Goal: Task Accomplishment & Management: Manage account settings

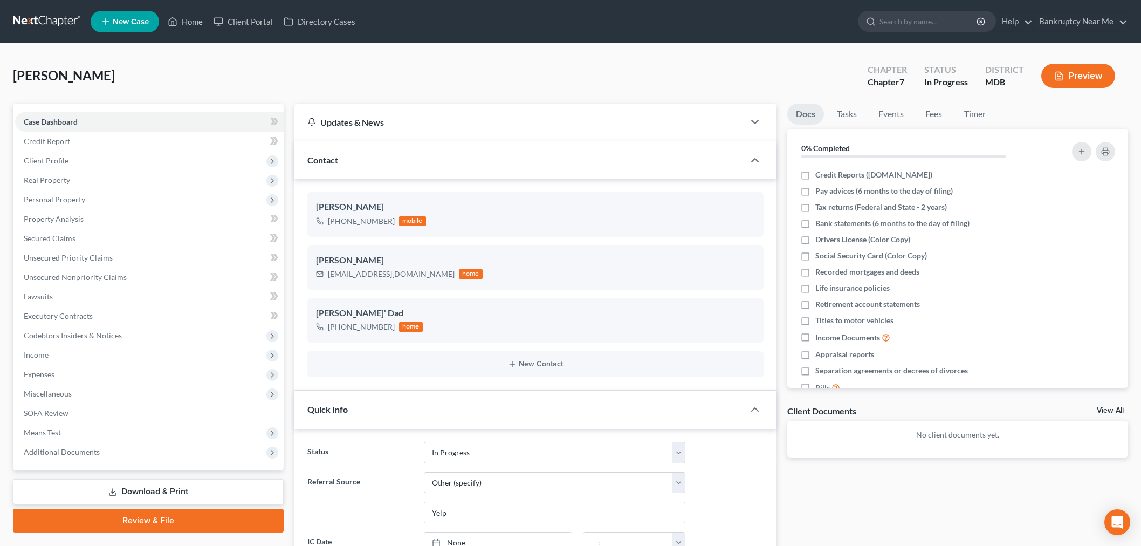
select select "9"
select select "6"
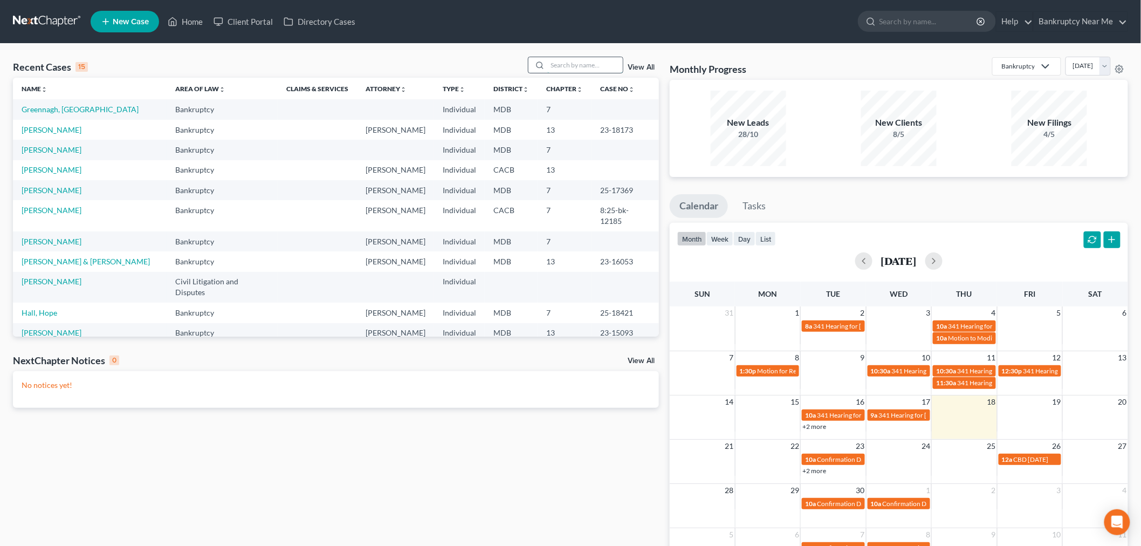
click at [588, 63] on input "search" at bounding box center [585, 65] width 76 height 16
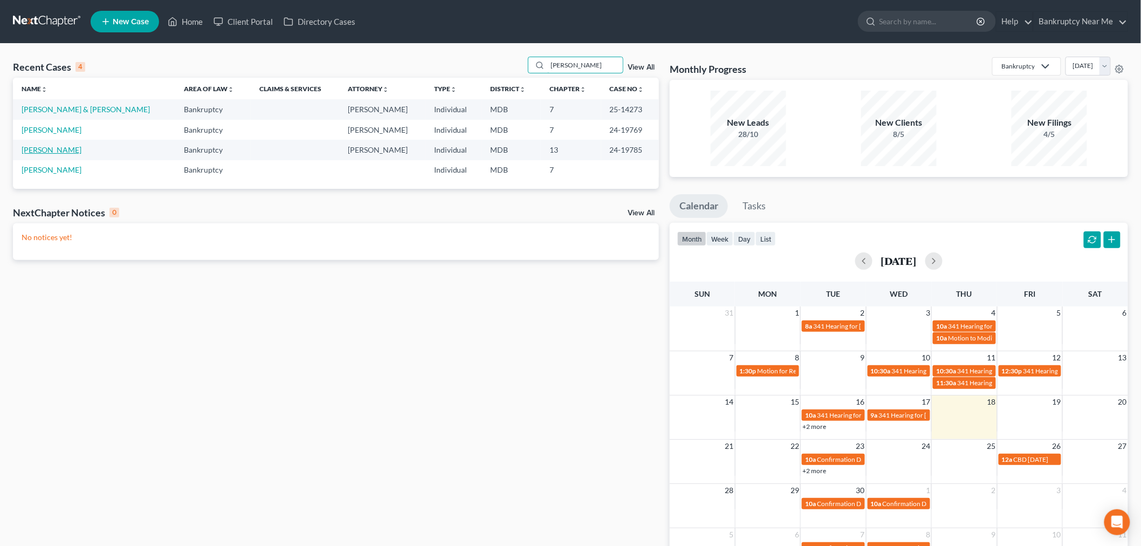
type input "[PERSON_NAME]"
click at [36, 152] on link "[PERSON_NAME]" at bounding box center [52, 149] width 60 height 9
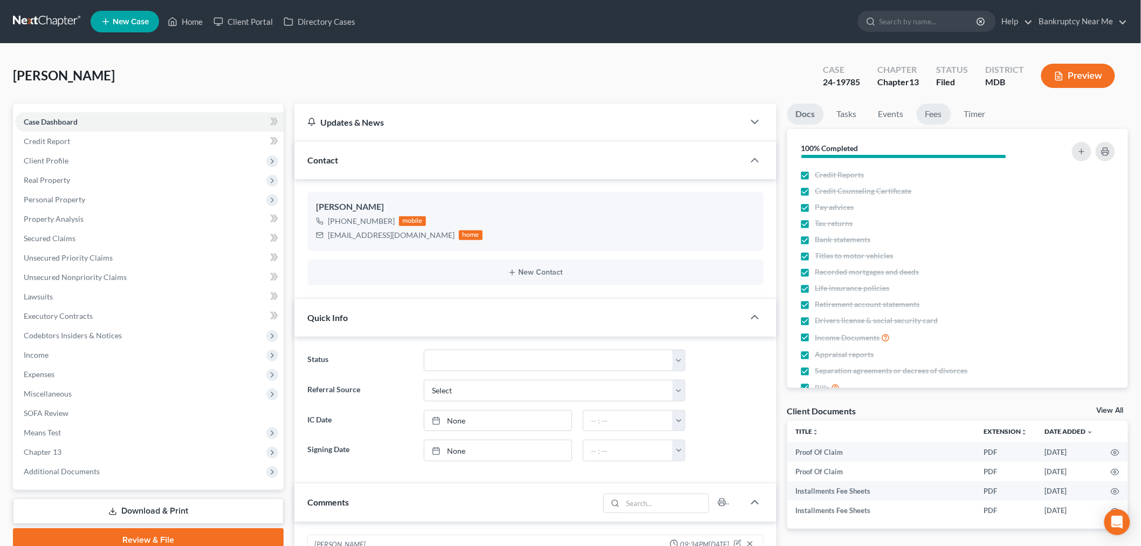
click at [934, 111] on link "Fees" at bounding box center [934, 114] width 35 height 21
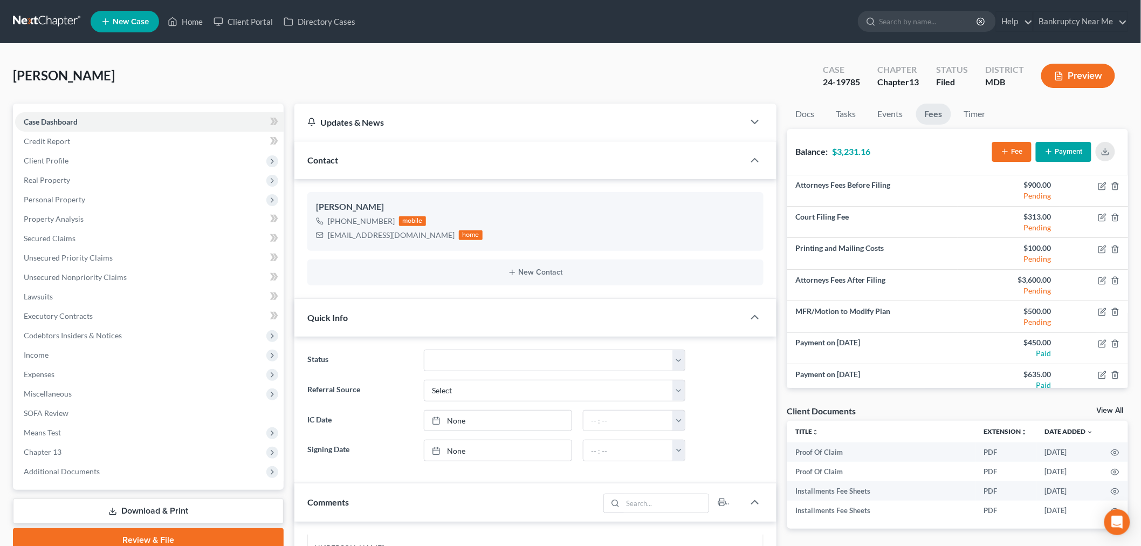
scroll to position [1417, 0]
click at [1076, 152] on button "Payment" at bounding box center [1064, 152] width 56 height 20
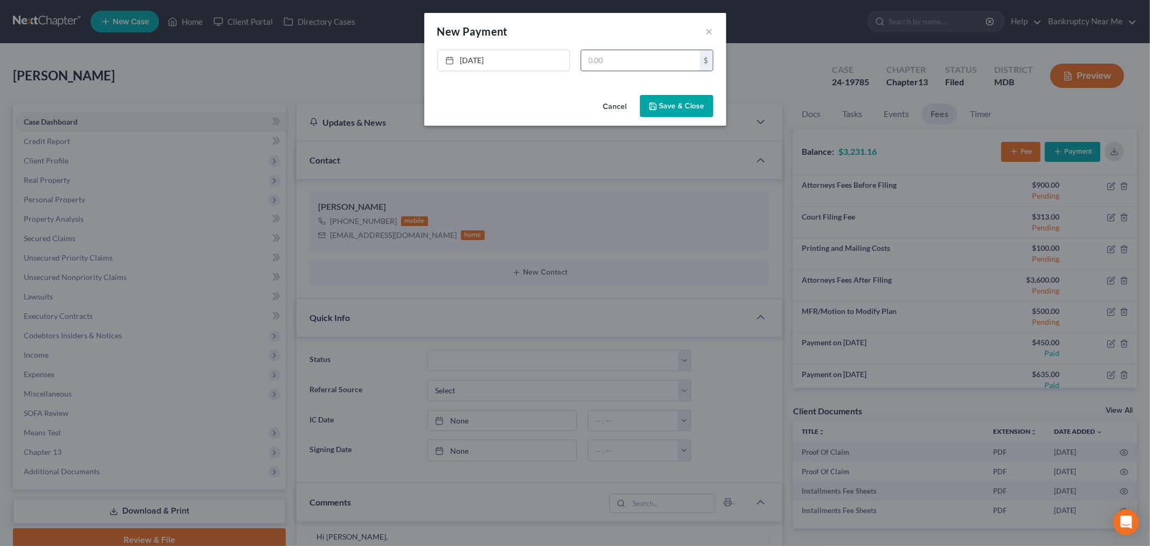
click at [624, 61] on input "text" at bounding box center [640, 60] width 119 height 20
type input "253.68"
click at [667, 114] on button "Save & Close" at bounding box center [676, 106] width 73 height 23
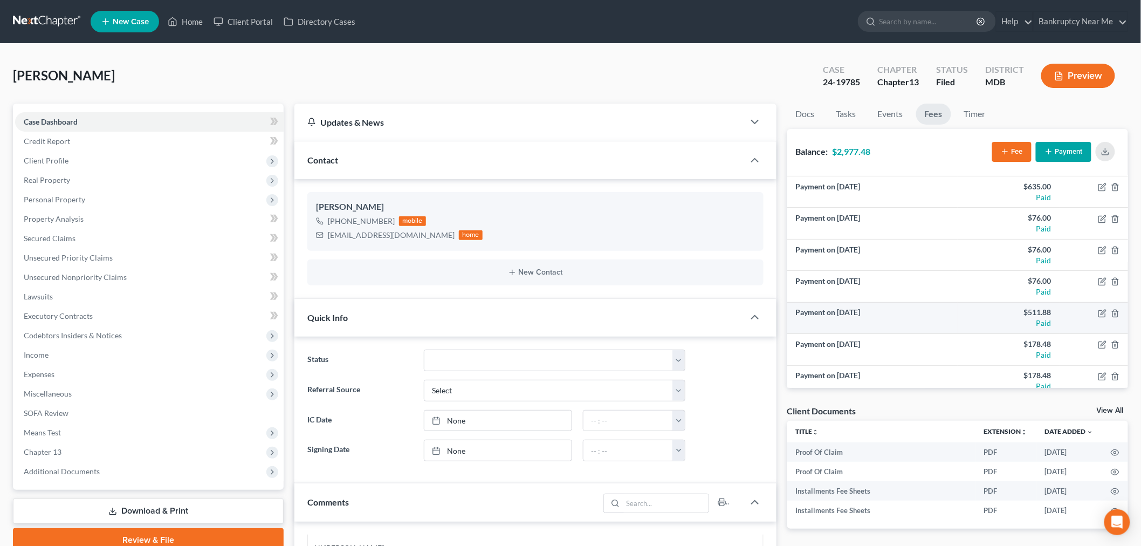
scroll to position [228, 0]
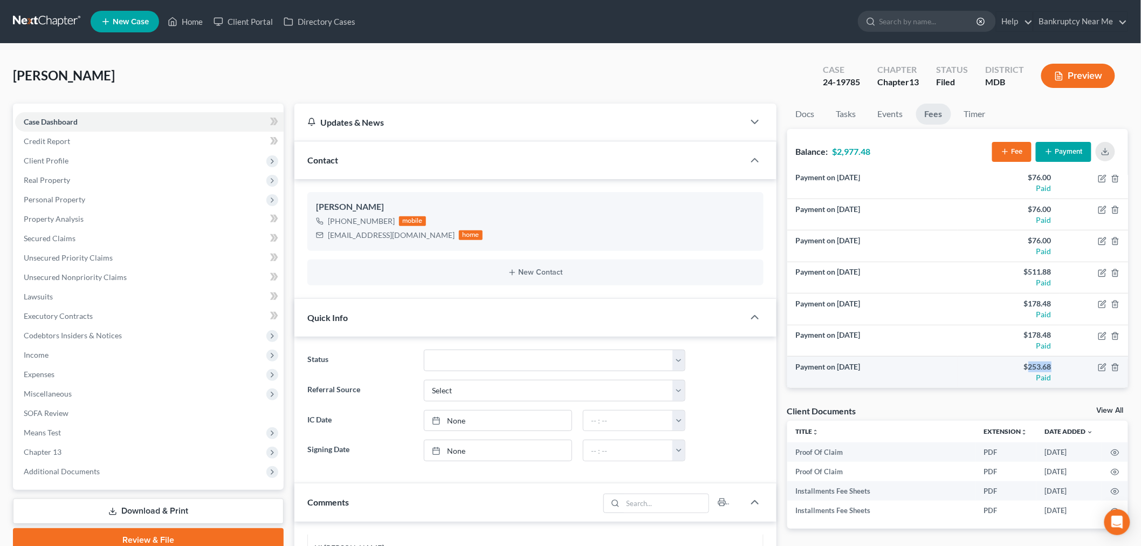
drag, startPoint x: 1047, startPoint y: 367, endPoint x: 1023, endPoint y: 366, distance: 24.3
click at [1023, 366] on td "$253.68 Paid" at bounding box center [1009, 371] width 102 height 31
copy div "253.68"
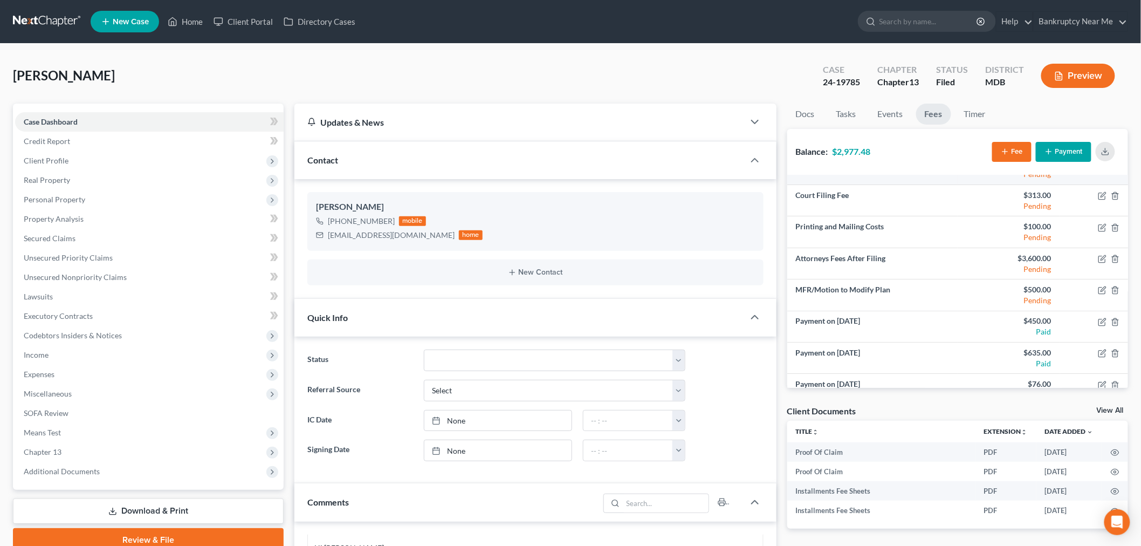
scroll to position [0, 0]
